Goal: Information Seeking & Learning: Learn about a topic

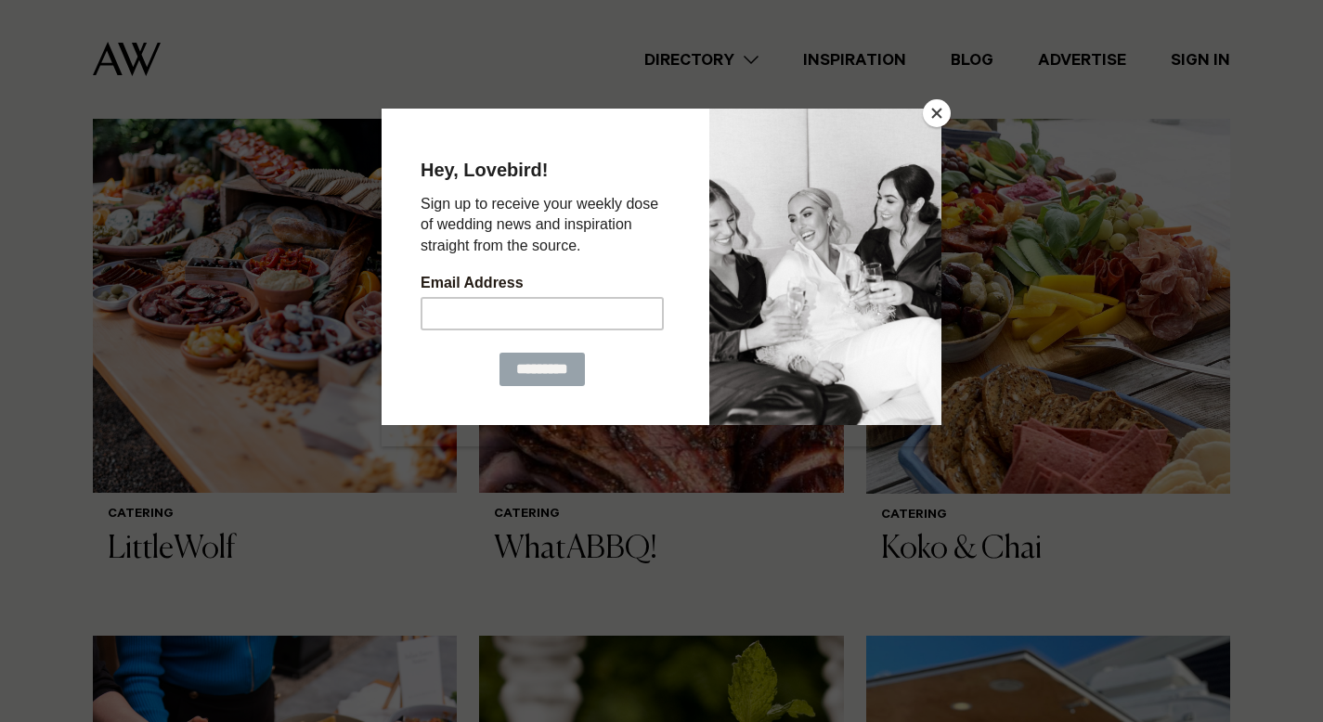
scroll to position [716, 0]
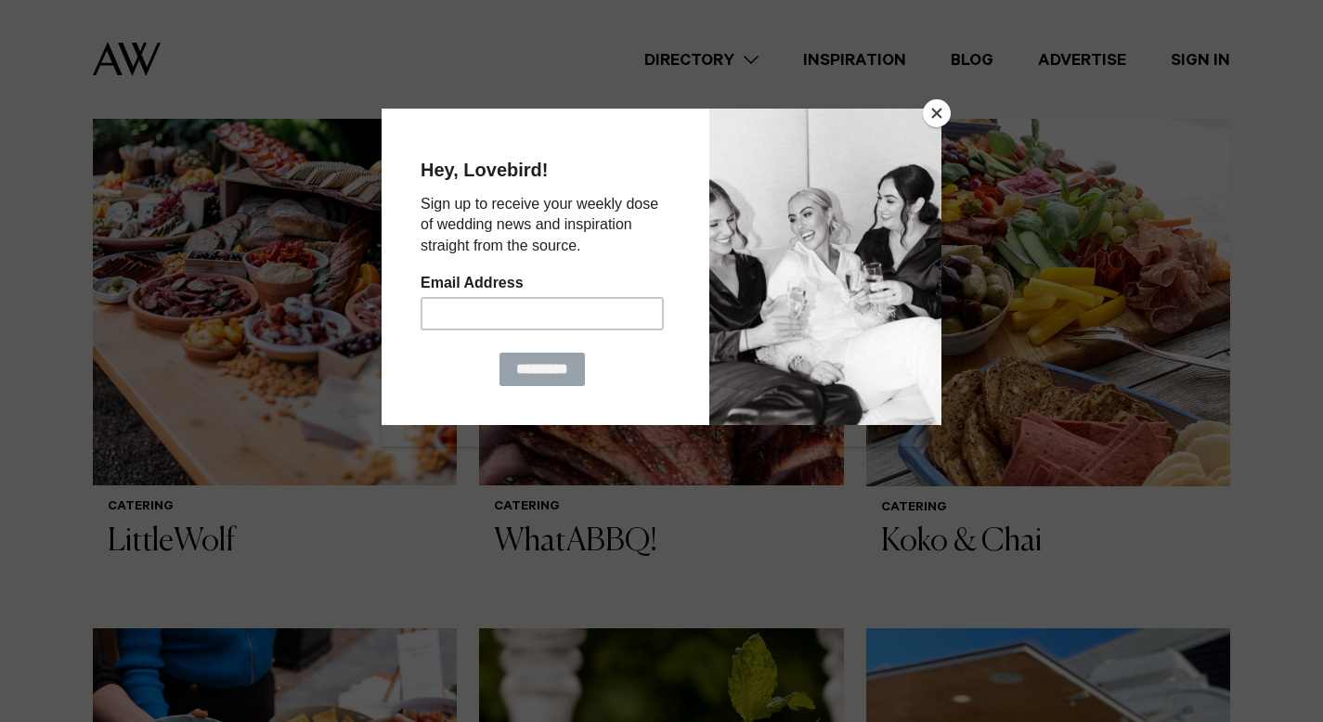
click at [944, 113] on button "Close" at bounding box center [937, 113] width 28 height 28
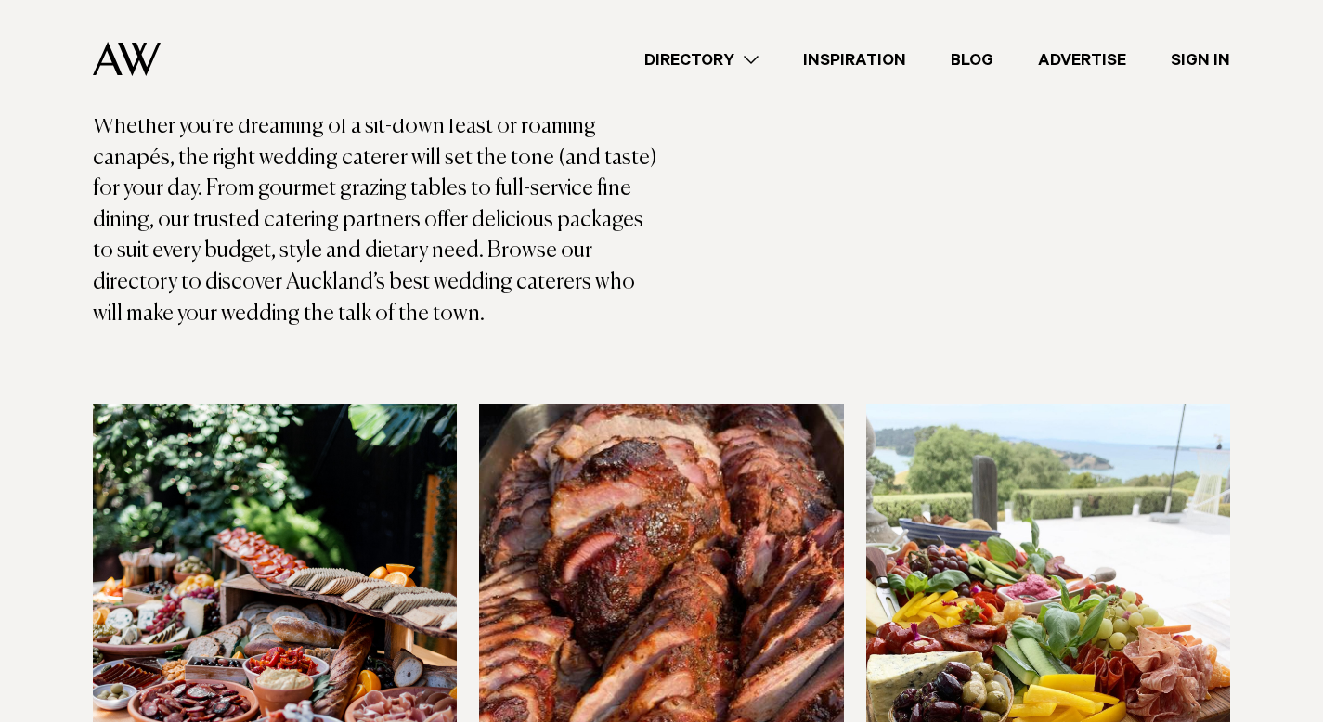
scroll to position [590, 0]
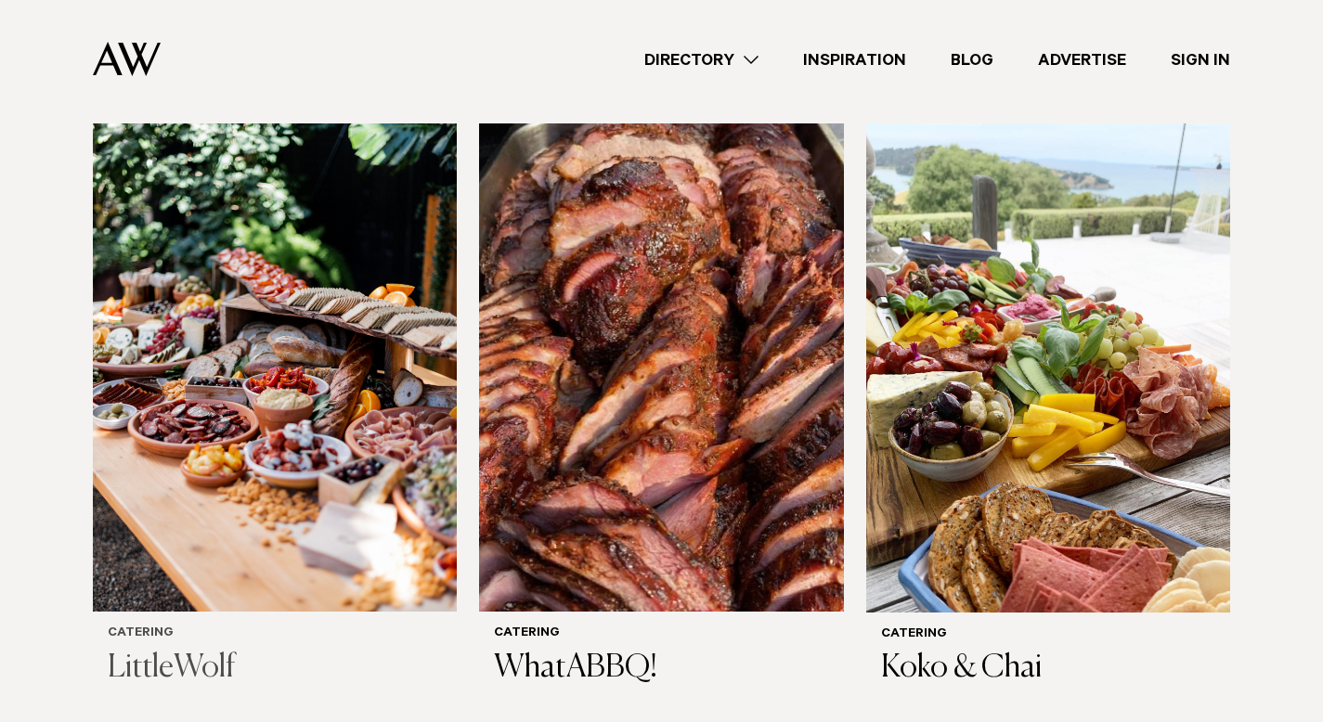
click at [285, 540] on img at bounding box center [275, 367] width 364 height 488
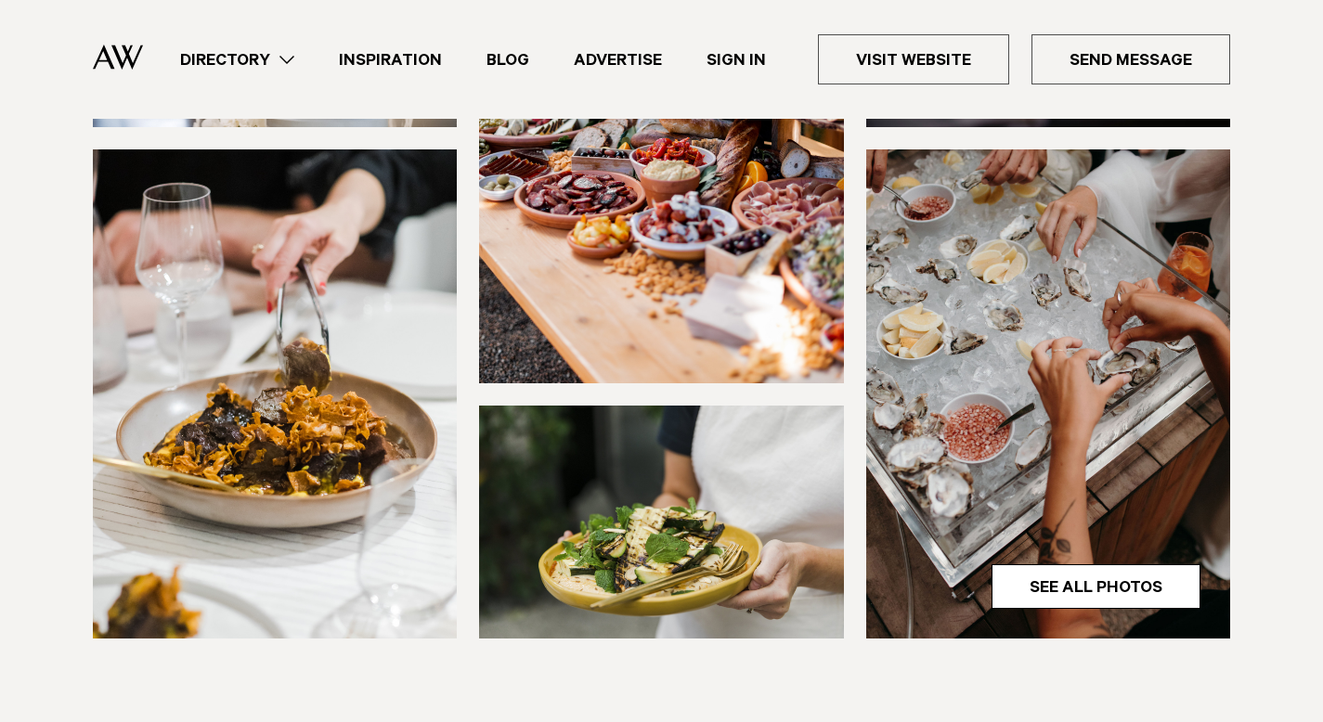
scroll to position [447, 0]
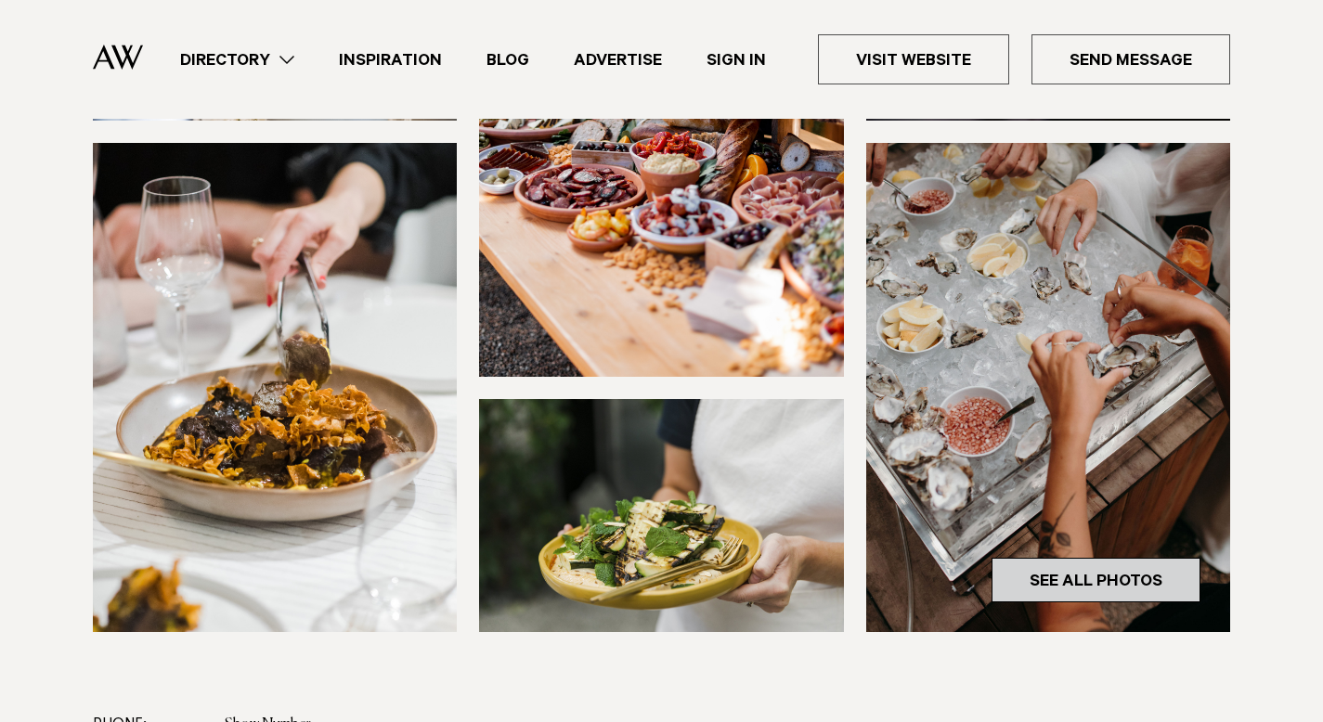
click at [1032, 578] on link "See All Photos" at bounding box center [1096, 580] width 209 height 45
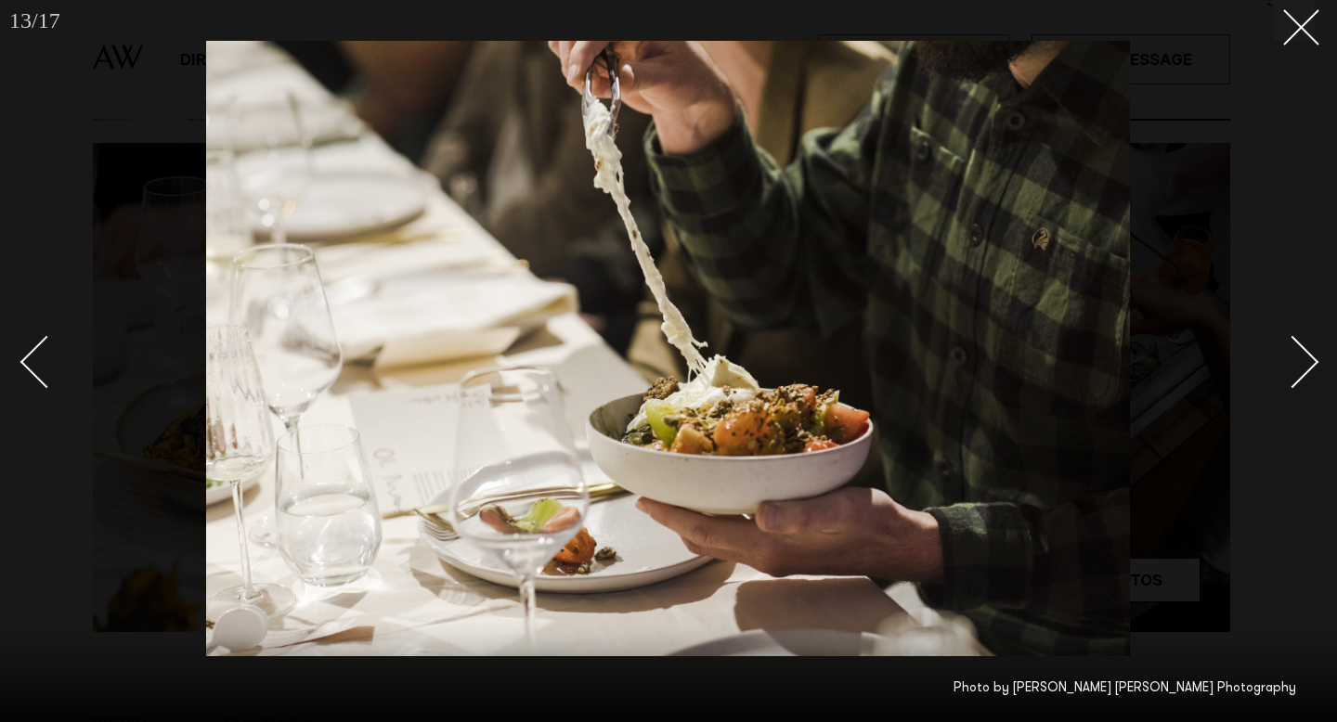
click at [1312, 42] on div at bounding box center [668, 361] width 1337 height 722
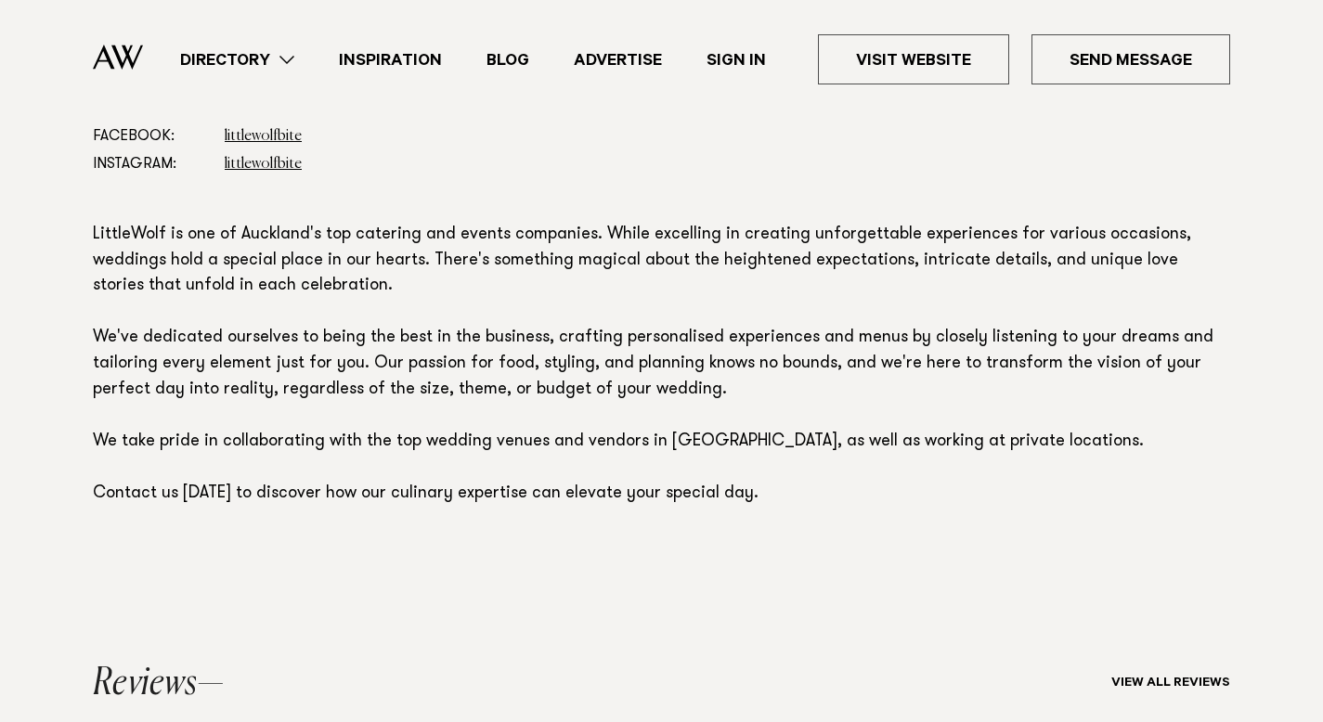
scroll to position [855, 0]
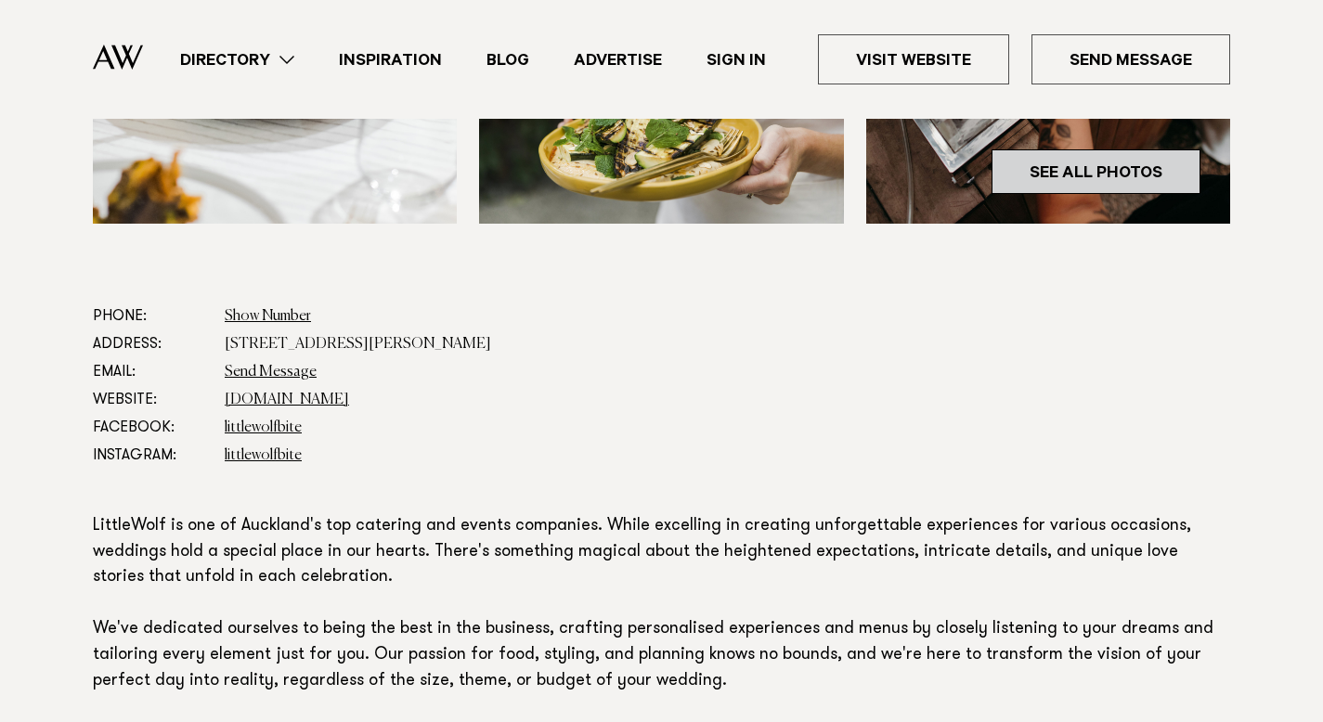
click at [1066, 156] on link "See All Photos" at bounding box center [1096, 171] width 209 height 45
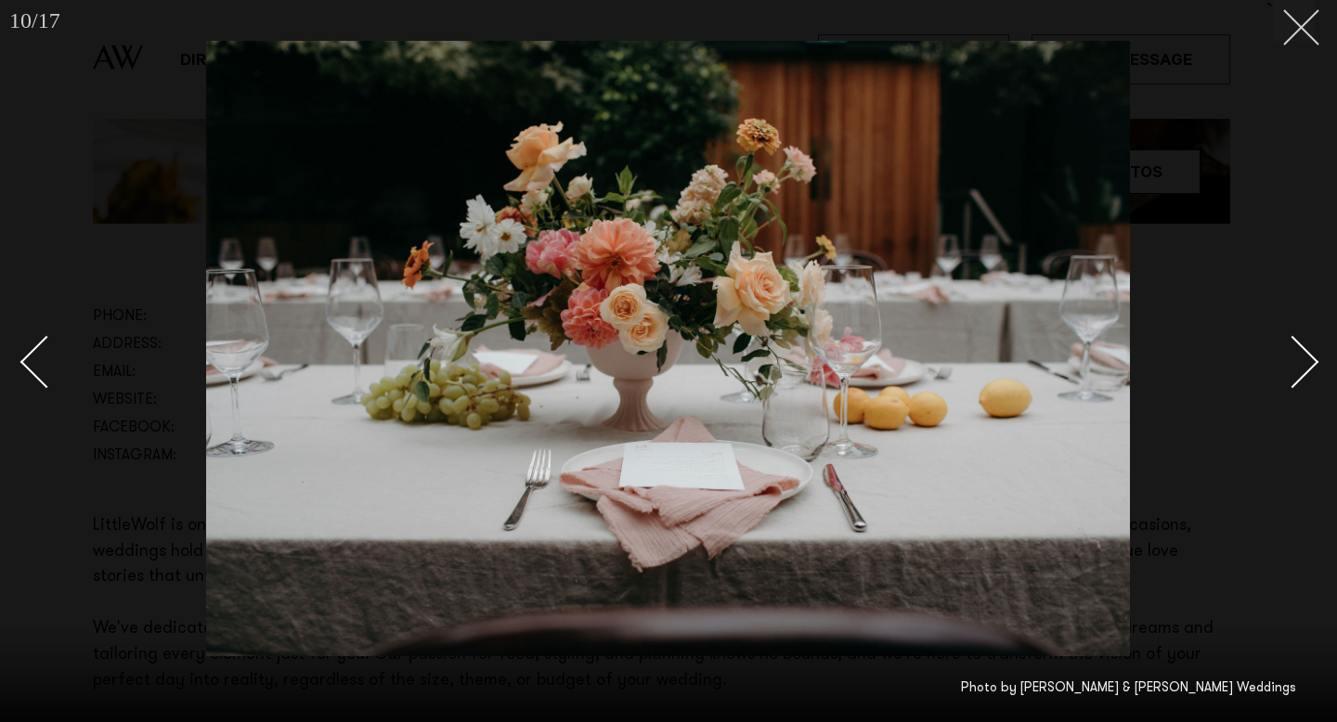
click at [1304, 27] on icon at bounding box center [1294, 20] width 22 height 22
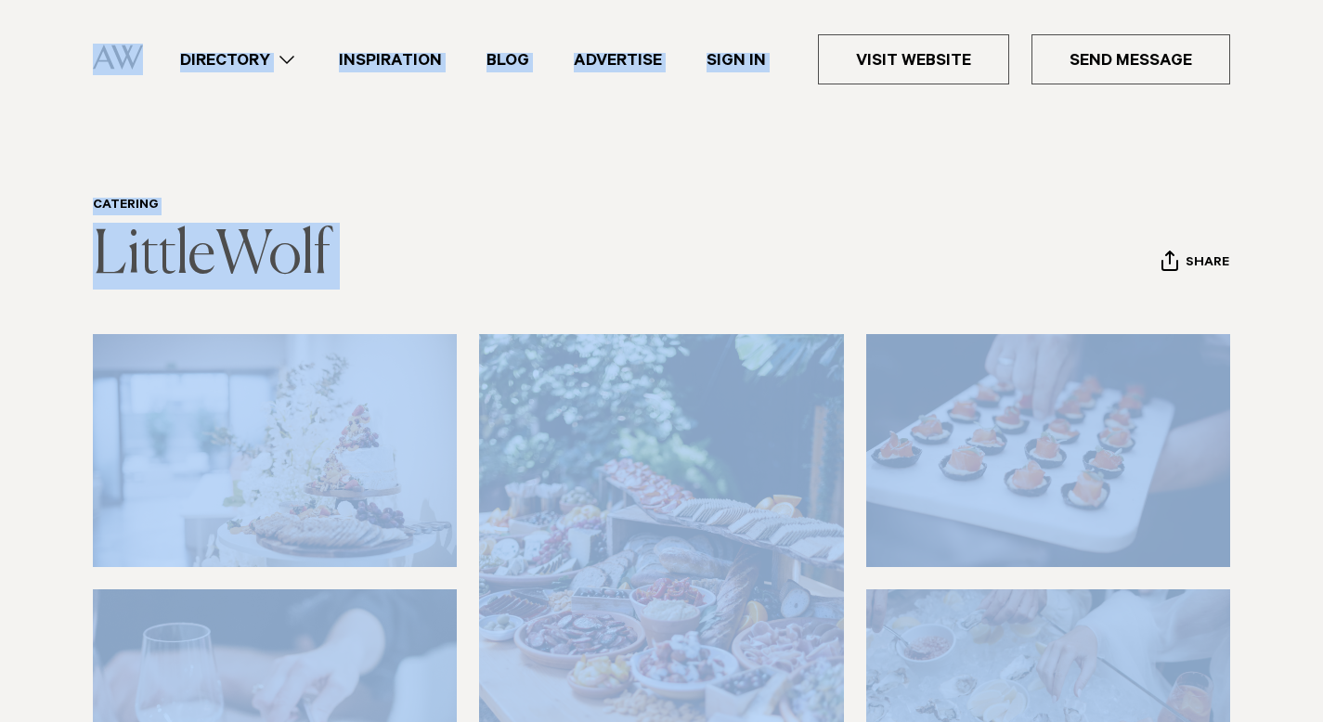
click at [285, 268] on link "LittleWolf" at bounding box center [212, 256] width 238 height 59
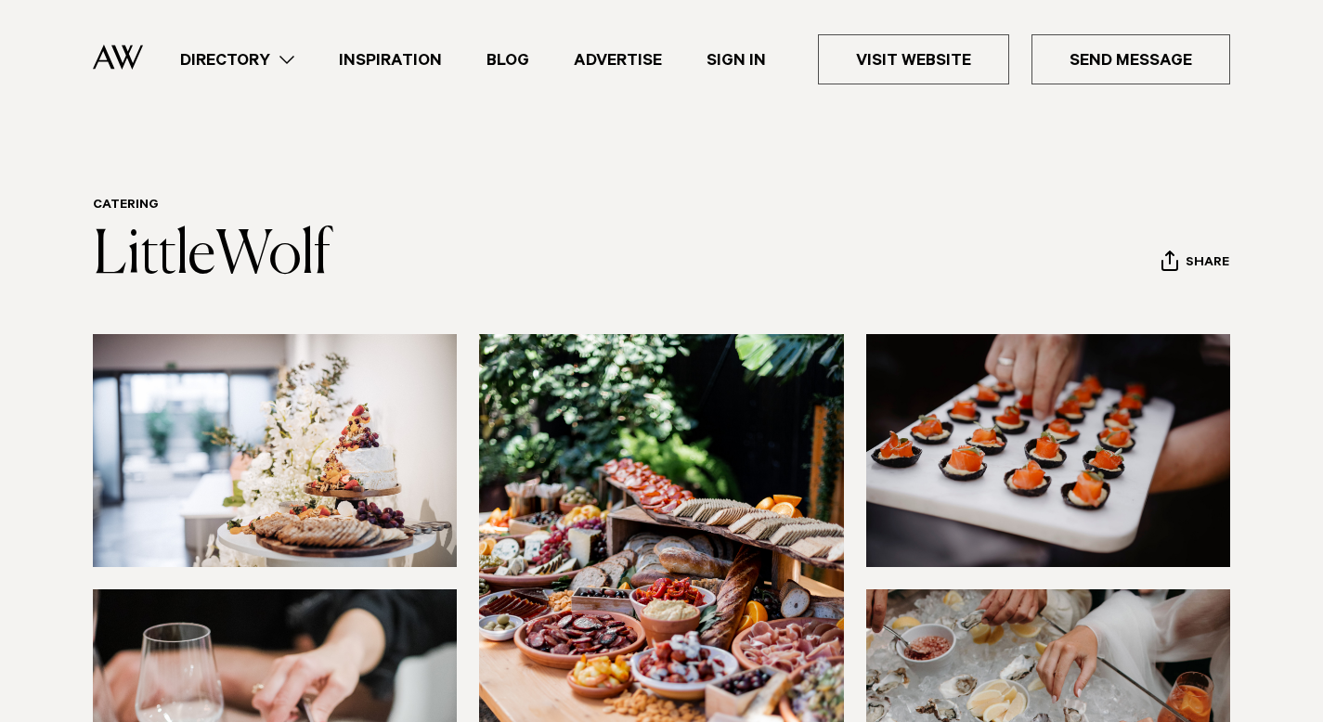
click at [441, 207] on header "Catering LittleWolf Share Copy Link Email twitter facebook" at bounding box center [661, 244] width 1137 height 92
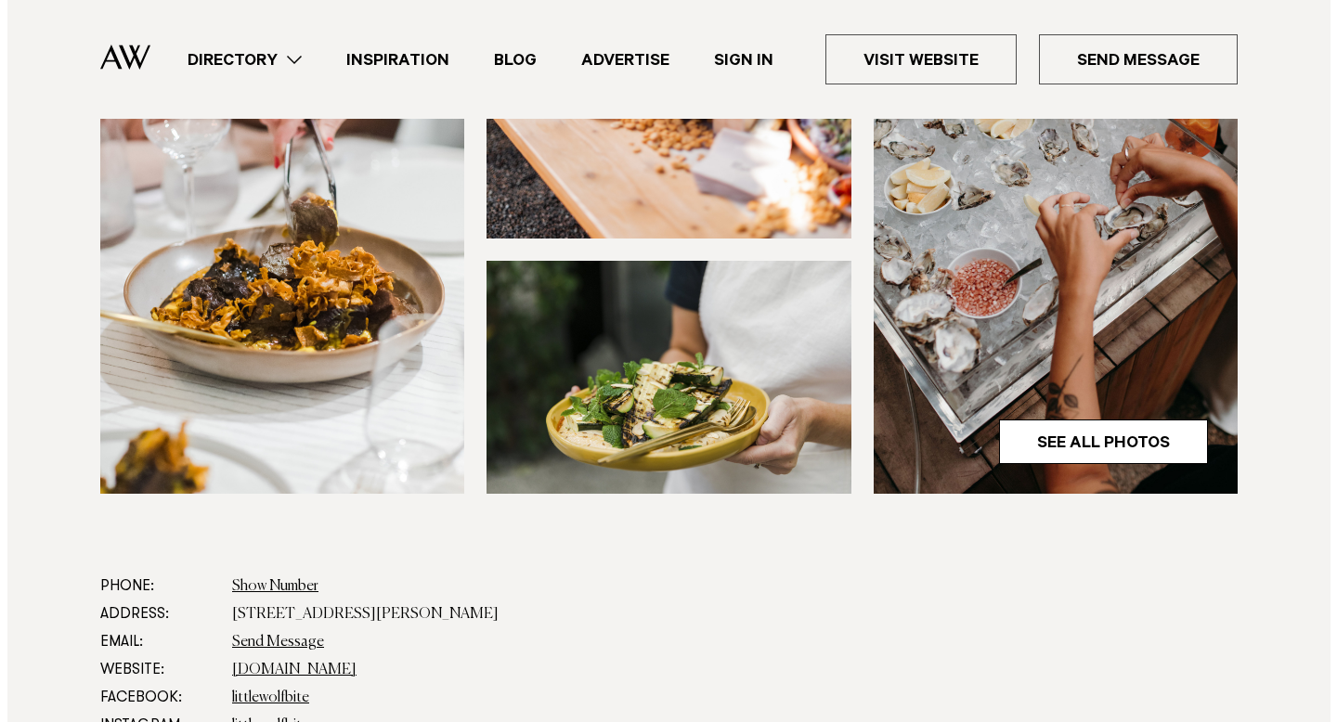
scroll to position [594, 0]
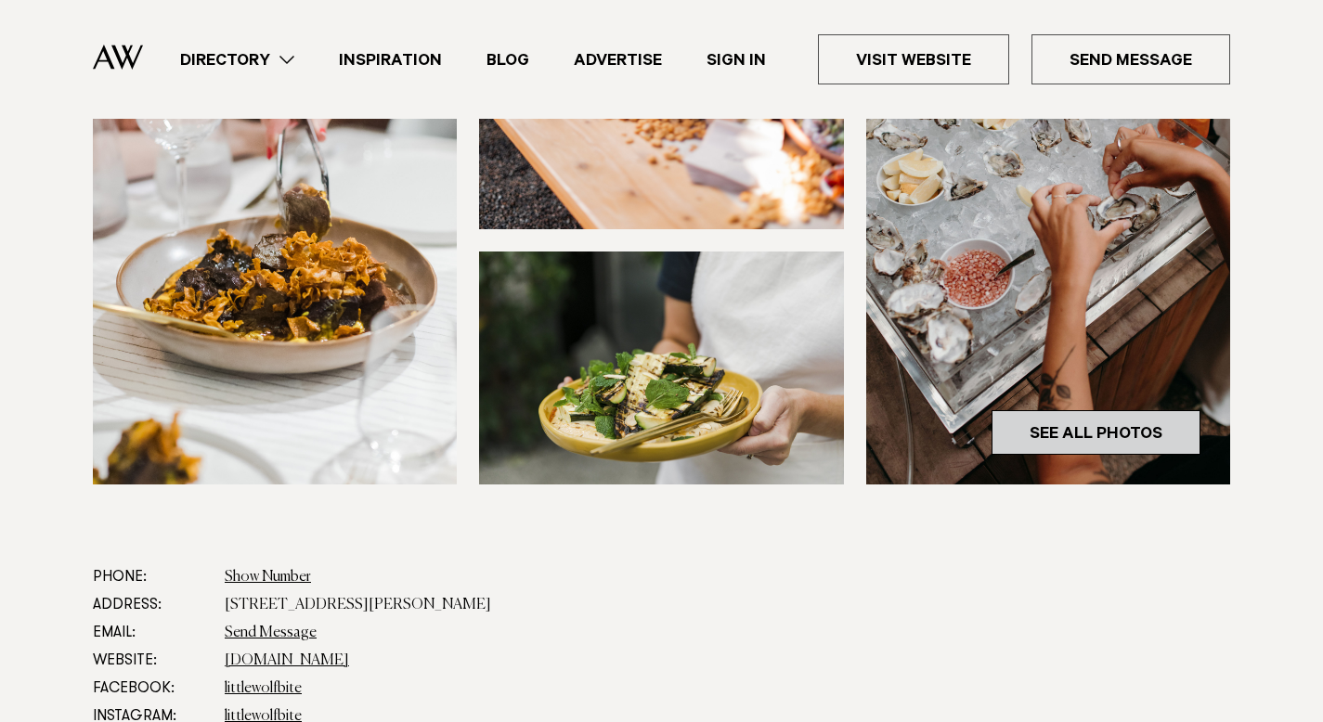
click at [1094, 438] on link "See All Photos" at bounding box center [1096, 432] width 209 height 45
